Goal: Task Accomplishment & Management: Use online tool/utility

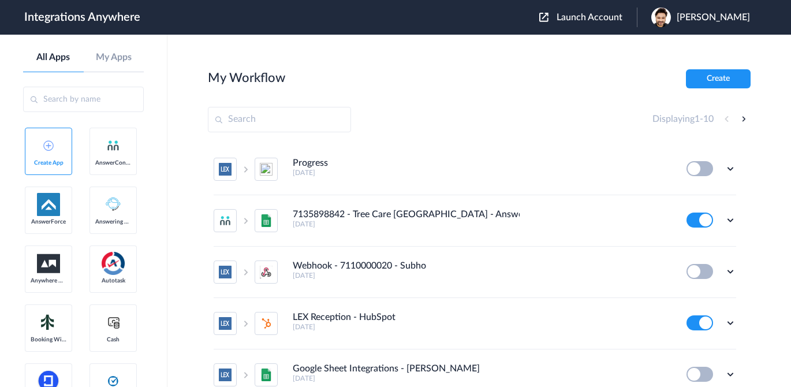
click at [581, 5] on header "Integrations Anywhere Launch Account [PERSON_NAME] My Account Logout" at bounding box center [395, 17] width 791 height 35
click at [580, 20] on span "Launch Account" at bounding box center [589, 17] width 66 height 9
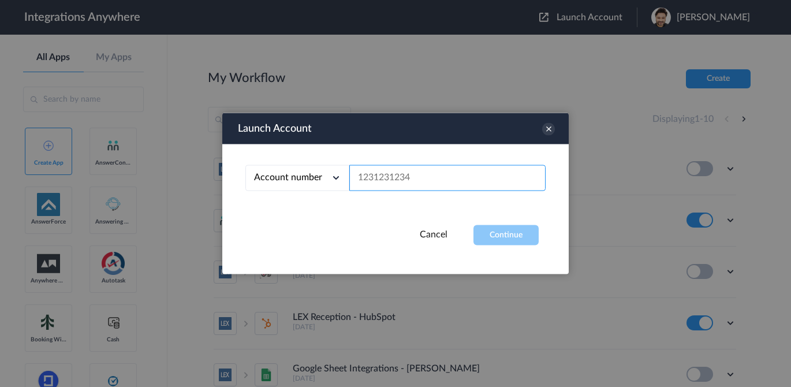
click at [394, 181] on input "text" at bounding box center [447, 178] width 196 height 26
paste input "8773880129"
type input "8773880129"
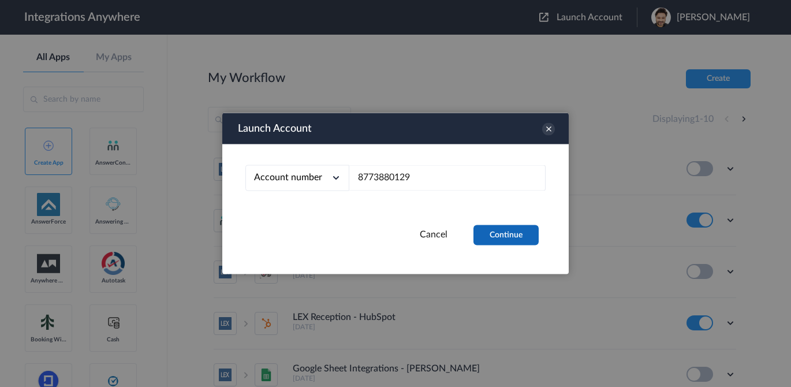
click at [504, 231] on button "Continue" at bounding box center [505, 235] width 65 height 20
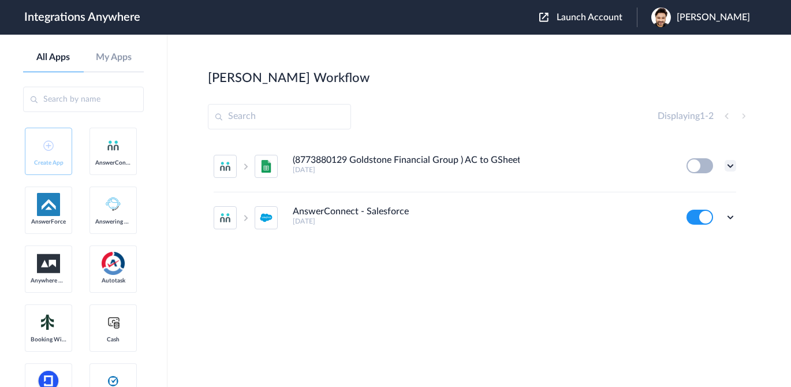
click at [733, 166] on icon at bounding box center [730, 166] width 12 height 12
click at [372, 168] on h5 "[DATE]" at bounding box center [482, 170] width 378 height 8
click at [381, 159] on h4 "(8773880129 Goldstone Financial Group ) AC to GSheet [Export Caller Details]" at bounding box center [406, 160] width 227 height 11
click at [727, 165] on icon at bounding box center [730, 166] width 12 height 12
click at [693, 212] on link "Task history" at bounding box center [696, 213] width 55 height 8
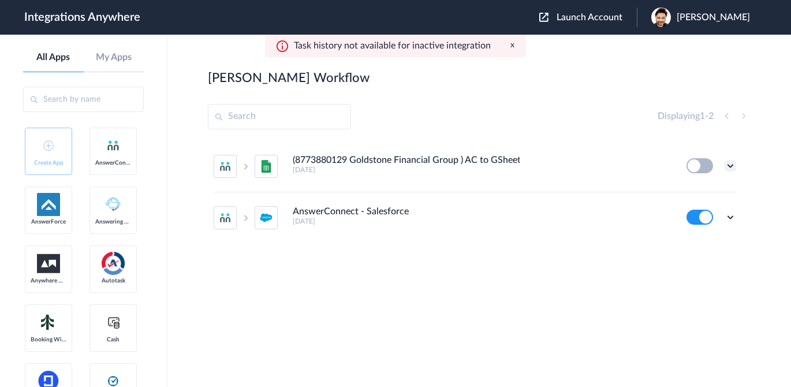
click at [728, 164] on icon at bounding box center [730, 166] width 12 height 12
click at [694, 189] on link "Edit" at bounding box center [683, 192] width 28 height 8
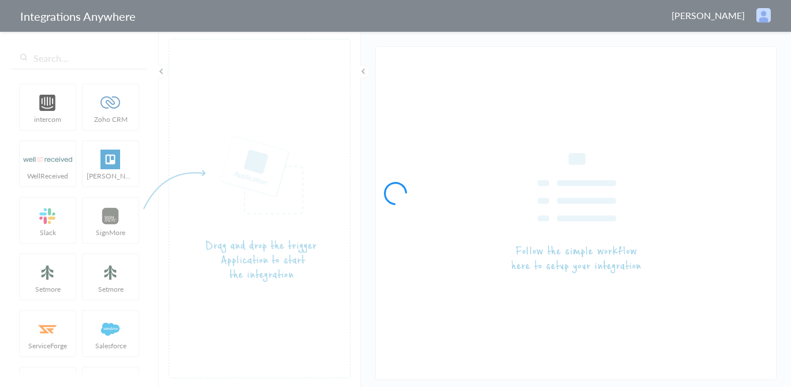
type input "(8773880129 Goldstone Financial Group ) AC to GSheet [Export Caller Details]"
